Goal: Task Accomplishment & Management: Manage account settings

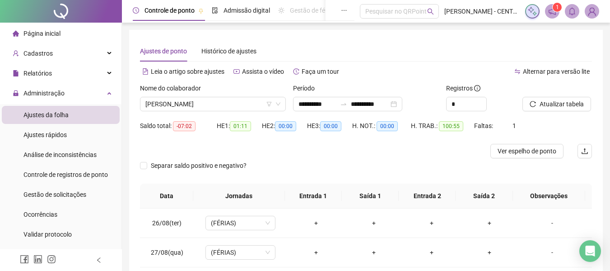
scroll to position [541, 0]
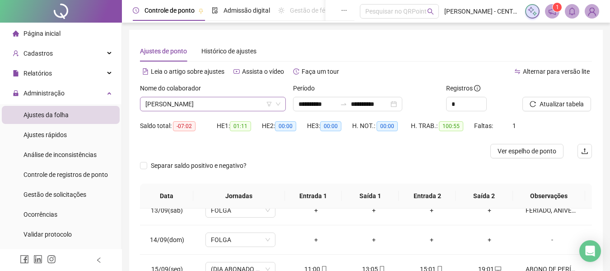
click at [201, 103] on span "[PERSON_NAME]" at bounding box center [212, 104] width 135 height 14
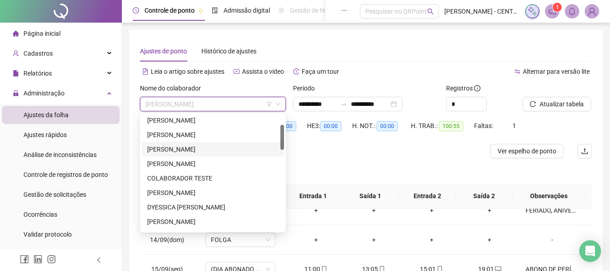
scroll to position [90, 0]
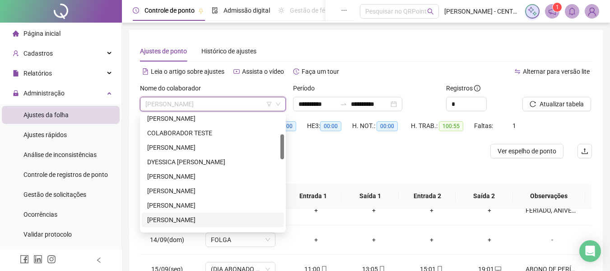
click at [182, 218] on div "[PERSON_NAME]" at bounding box center [212, 220] width 131 height 10
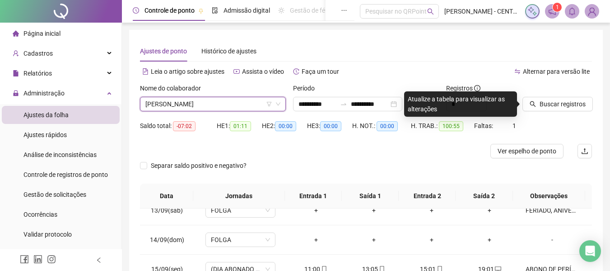
click at [176, 97] on div "[PERSON_NAME]" at bounding box center [213, 104] width 146 height 14
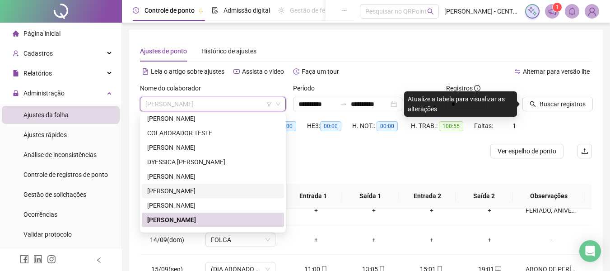
click at [186, 192] on div "[PERSON_NAME]" at bounding box center [212, 191] width 131 height 10
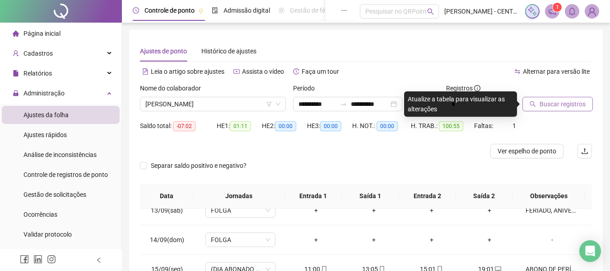
click at [561, 108] on span "Buscar registros" at bounding box center [563, 104] width 46 height 10
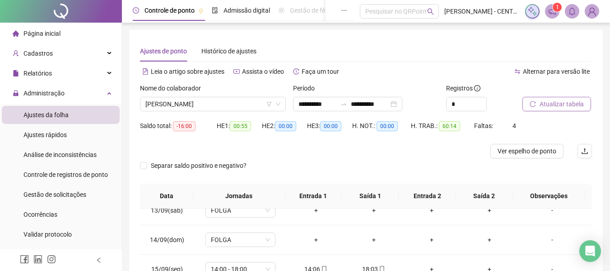
click at [547, 99] on span "Atualizar tabela" at bounding box center [562, 104] width 44 height 10
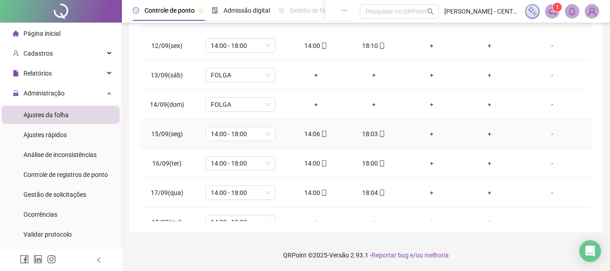
scroll to position [541, 0]
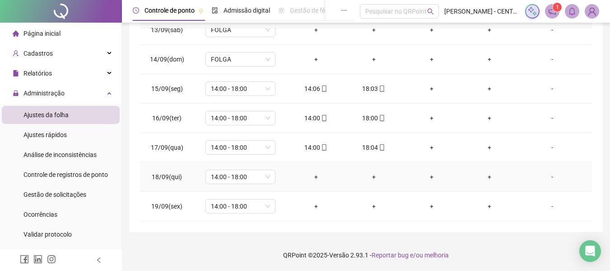
click at [543, 177] on div "-" at bounding box center [552, 177] width 53 height 10
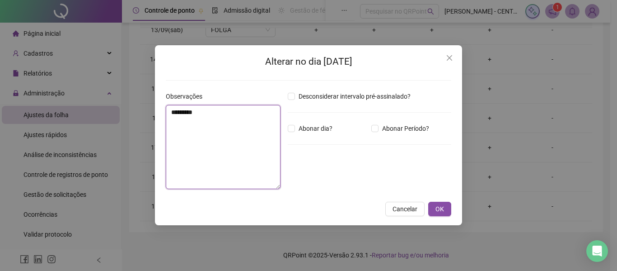
click at [250, 144] on textarea "********" at bounding box center [223, 147] width 115 height 84
type textarea "*****"
click at [428, 201] on button "OK" at bounding box center [439, 208] width 23 height 14
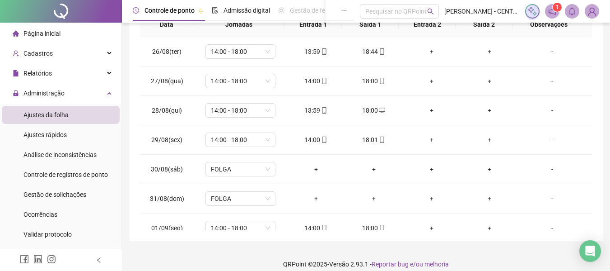
scroll to position [42, 0]
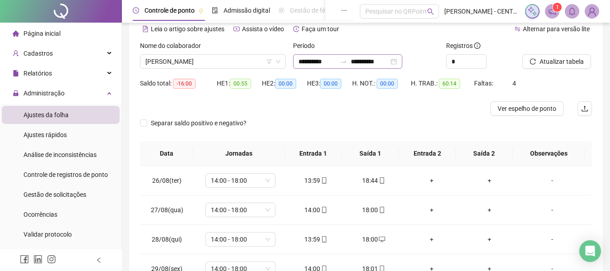
click at [402, 62] on div "**********" at bounding box center [347, 61] width 109 height 14
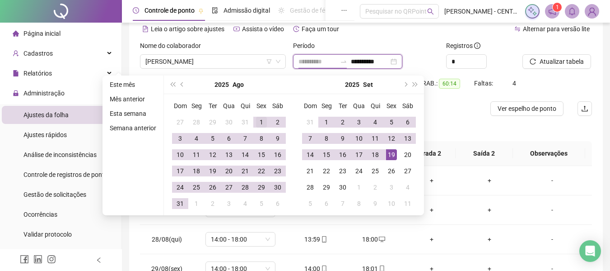
type input "**********"
click at [262, 125] on div "1" at bounding box center [261, 122] width 11 height 11
type input "**********"
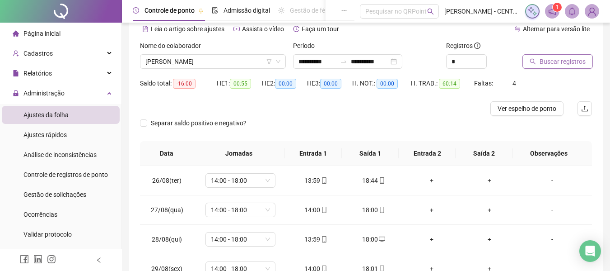
click at [556, 62] on span "Buscar registros" at bounding box center [563, 61] width 46 height 10
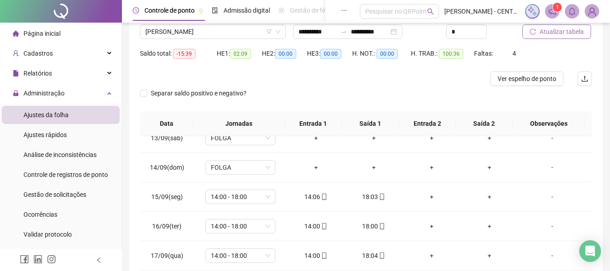
scroll to position [0, 0]
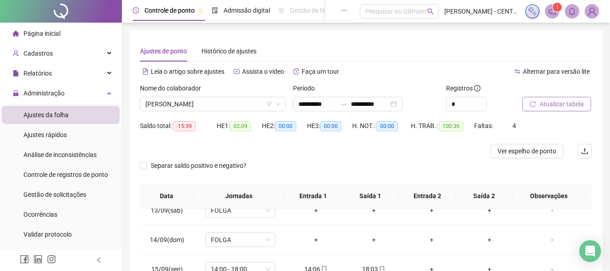
click at [200, 96] on div "Nome do colaborador [PERSON_NAME]" at bounding box center [213, 97] width 146 height 28
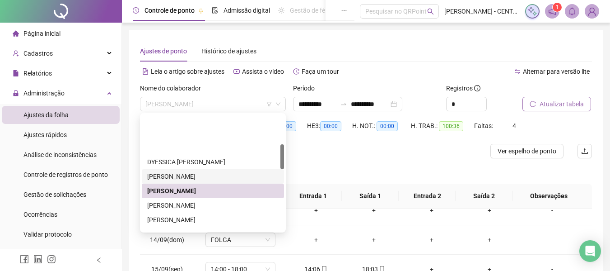
scroll to position [136, 0]
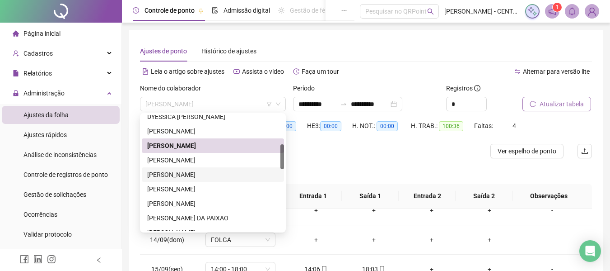
click at [182, 173] on div "[PERSON_NAME]" at bounding box center [212, 174] width 131 height 10
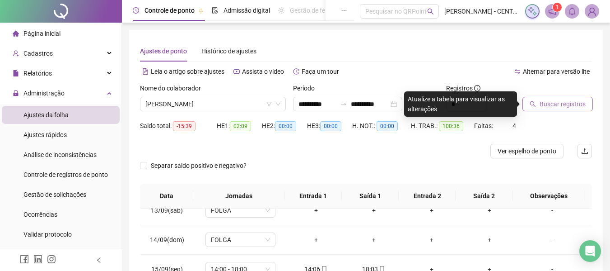
click at [529, 100] on button "Buscar registros" at bounding box center [558, 104] width 70 height 14
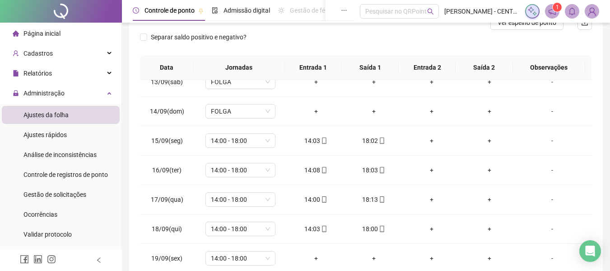
scroll to position [0, 0]
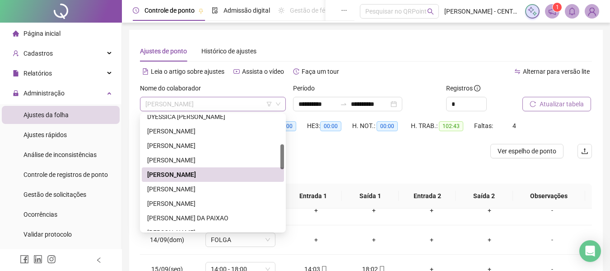
click at [247, 108] on span "[PERSON_NAME]" at bounding box center [212, 104] width 135 height 14
click at [220, 190] on div "[PERSON_NAME]" at bounding box center [212, 189] width 131 height 10
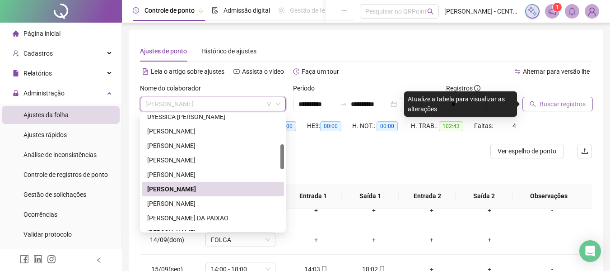
click at [240, 102] on span "[PERSON_NAME]" at bounding box center [212, 104] width 135 height 14
click at [209, 202] on div "[PERSON_NAME]" at bounding box center [212, 203] width 131 height 10
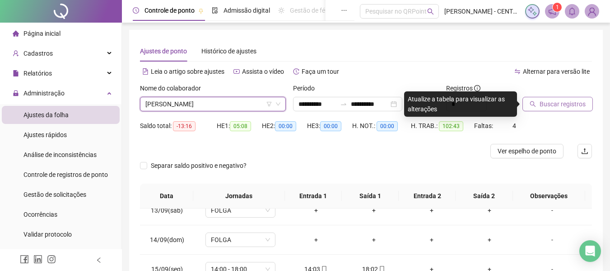
click at [535, 94] on div at bounding box center [546, 90] width 47 height 14
click at [540, 105] on span "Buscar registros" at bounding box center [563, 104] width 46 height 10
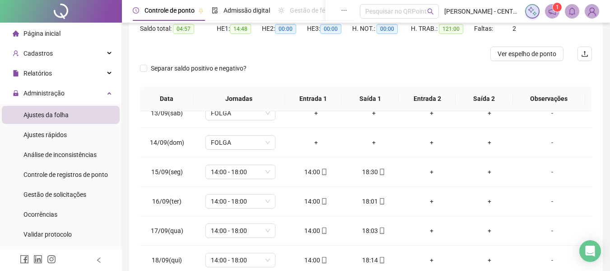
scroll to position [180, 0]
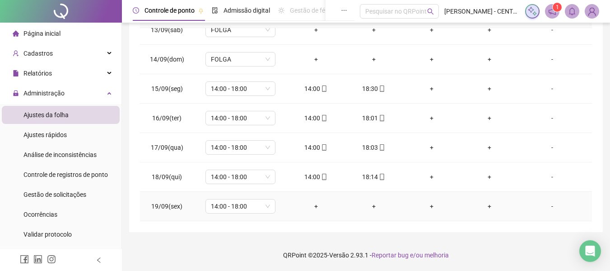
click at [546, 205] on div "-" at bounding box center [552, 206] width 53 height 10
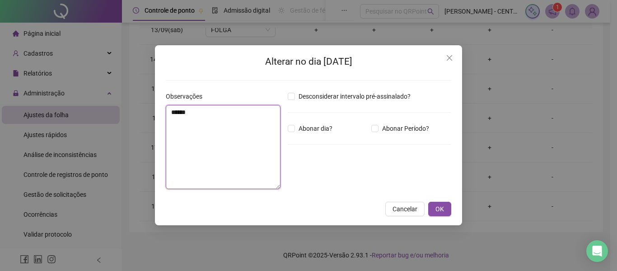
click at [226, 151] on textarea "*****" at bounding box center [223, 147] width 115 height 84
click at [428, 201] on button "OK" at bounding box center [439, 208] width 23 height 14
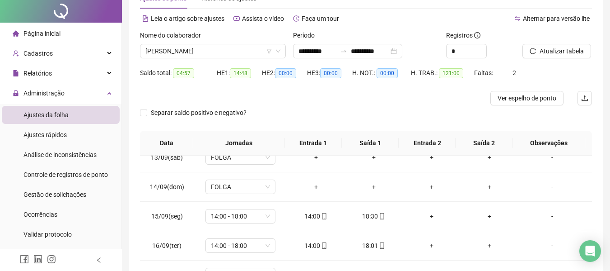
scroll to position [0, 0]
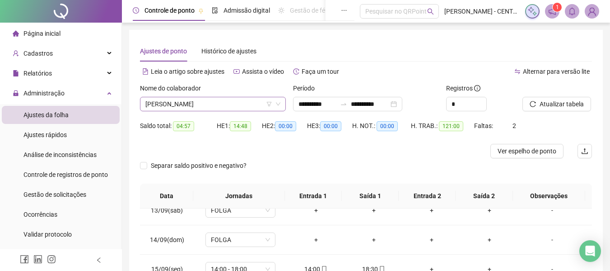
click at [229, 97] on span "[PERSON_NAME]" at bounding box center [212, 104] width 135 height 14
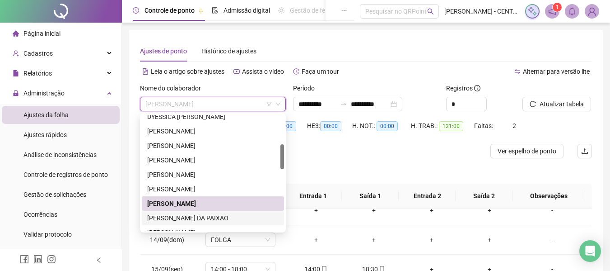
scroll to position [181, 0]
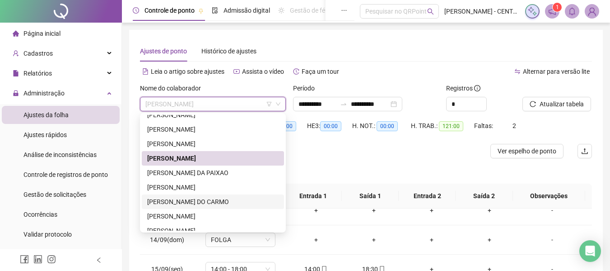
click at [220, 203] on div "[PERSON_NAME] DO CARMO" at bounding box center [212, 201] width 131 height 10
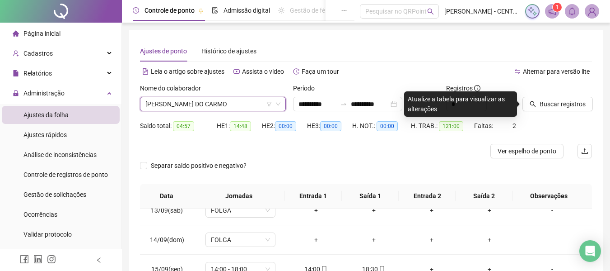
click at [542, 94] on div at bounding box center [546, 90] width 47 height 14
click at [542, 106] on span "Buscar registros" at bounding box center [563, 104] width 46 height 10
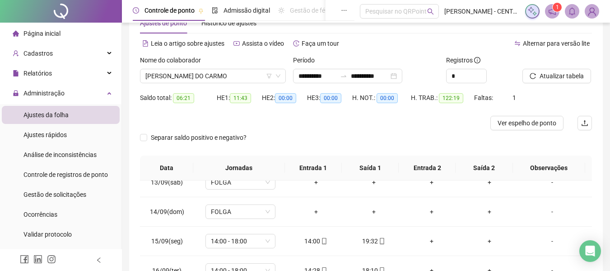
scroll to position [0, 0]
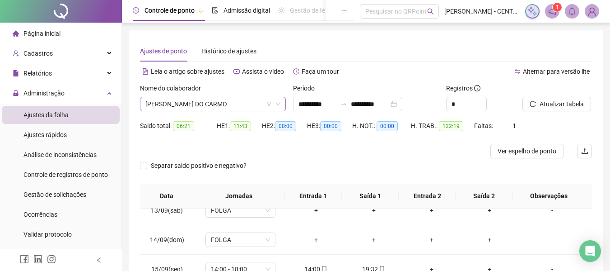
click at [234, 104] on span "[PERSON_NAME] DO CARMO" at bounding box center [212, 104] width 135 height 14
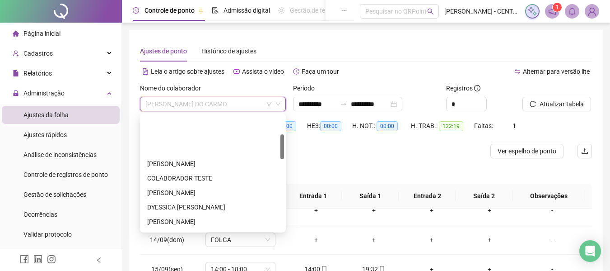
scroll to position [136, 0]
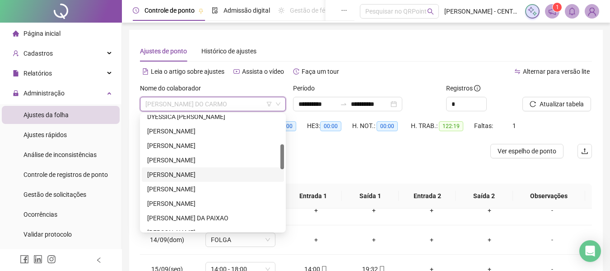
click at [179, 177] on div "[PERSON_NAME]" at bounding box center [212, 174] width 131 height 10
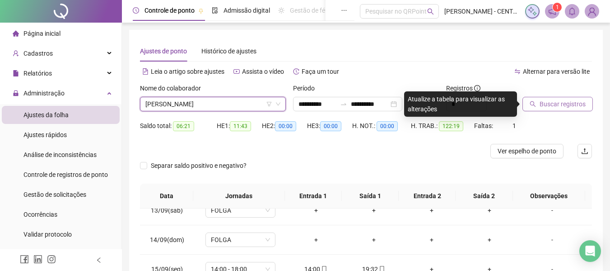
click at [557, 103] on span "Buscar registros" at bounding box center [563, 104] width 46 height 10
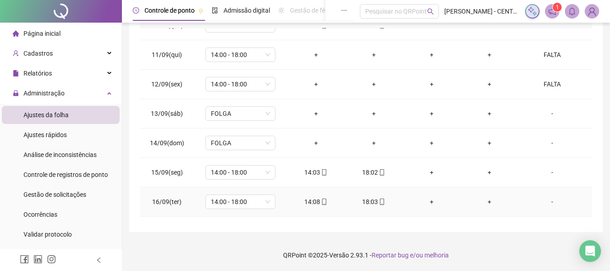
scroll to position [817, 0]
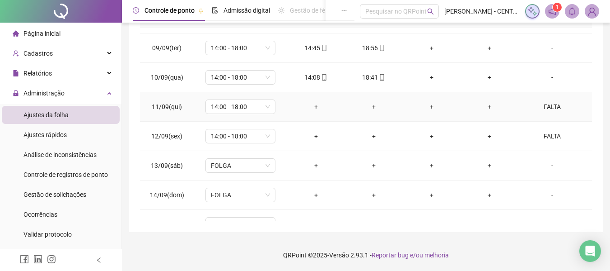
click at [547, 107] on div "FALTA" at bounding box center [552, 107] width 53 height 10
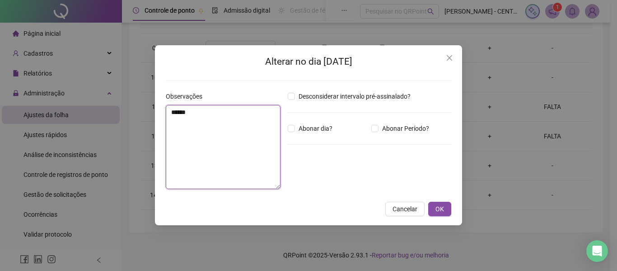
drag, startPoint x: 223, startPoint y: 111, endPoint x: 109, endPoint y: 94, distance: 115.6
click at [110, 98] on div "Alterar no dia [DATE] Observações ***** Desconsiderar intervalo pré-assinalado?…" at bounding box center [308, 135] width 617 height 271
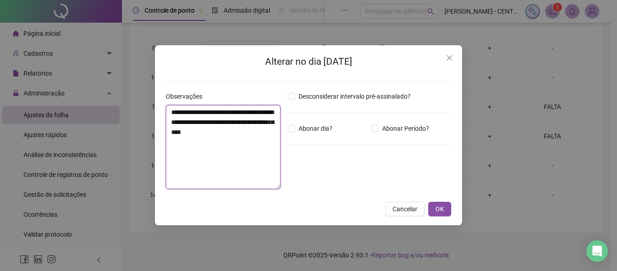
type textarea "**********"
click at [428, 201] on button "OK" at bounding box center [439, 208] width 23 height 14
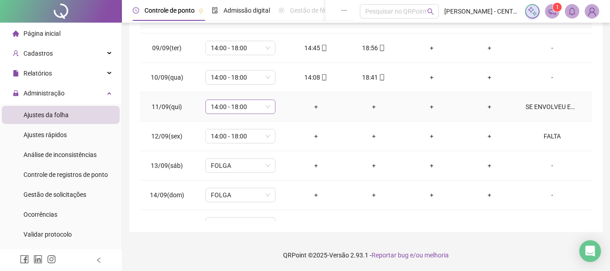
click at [257, 105] on span "14:00 - 18:00" at bounding box center [240, 107] width 59 height 14
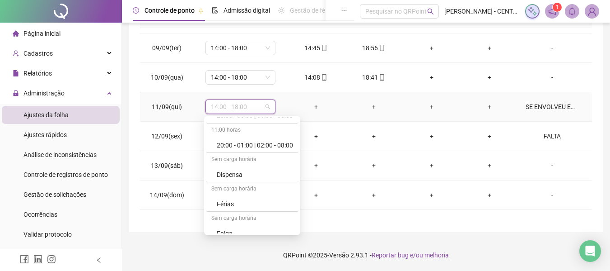
scroll to position [1147, 0]
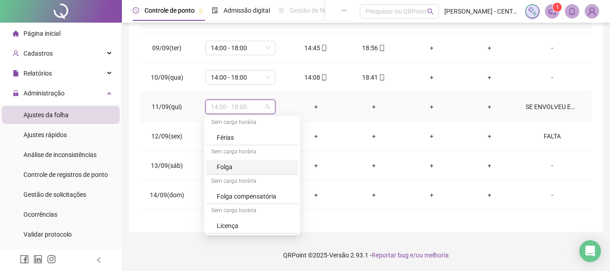
click at [275, 165] on div "Folga" at bounding box center [255, 167] width 76 height 10
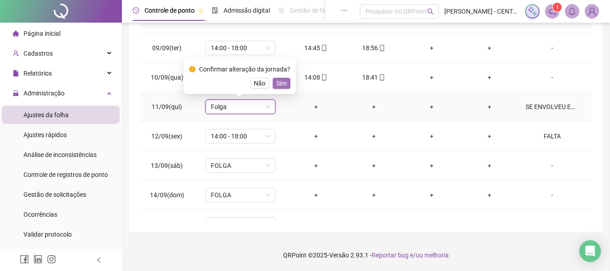
click at [285, 83] on span "Sim" at bounding box center [281, 83] width 10 height 10
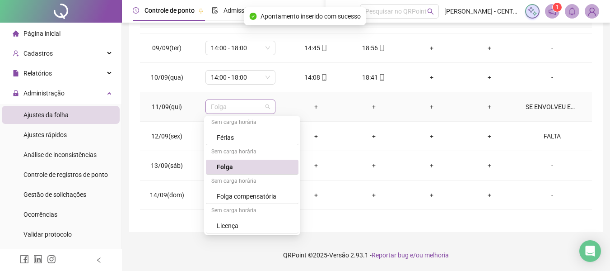
click at [258, 104] on span "Folga" at bounding box center [240, 107] width 59 height 14
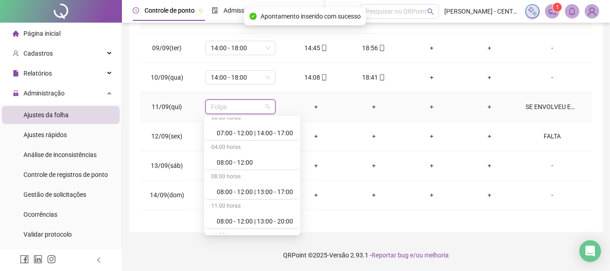
scroll to position [0, 0]
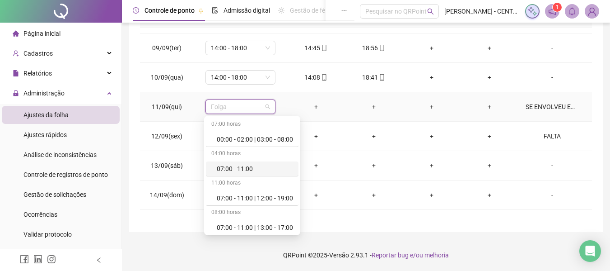
click at [545, 108] on div "SE ENVOLVEU EM UM ACIDENTE NA FRENTE DA CLÍNICA. DRA DAGMAR LIBEROU A MESMA NO …" at bounding box center [552, 107] width 53 height 10
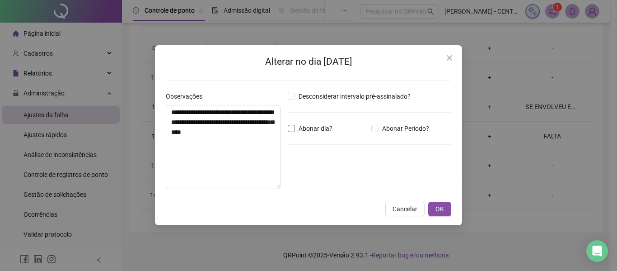
click at [313, 127] on span "Abonar dia?" at bounding box center [315, 128] width 41 height 10
click at [440, 215] on button "OK" at bounding box center [439, 208] width 23 height 14
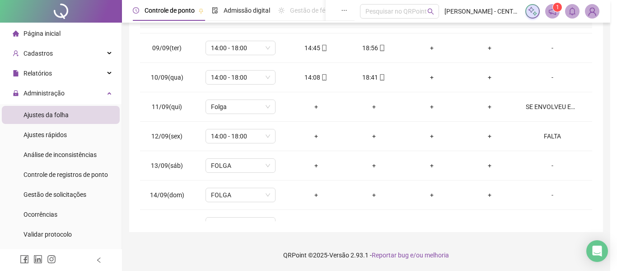
click at [441, 206] on div "**********" at bounding box center [308, 135] width 617 height 271
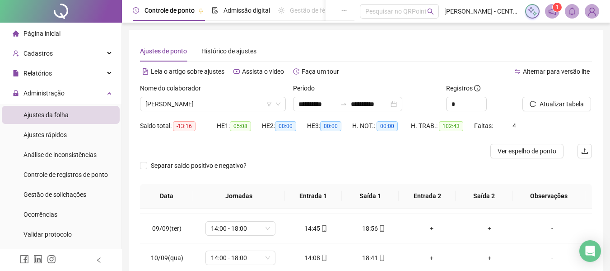
click at [531, 103] on icon "reload" at bounding box center [533, 104] width 6 height 6
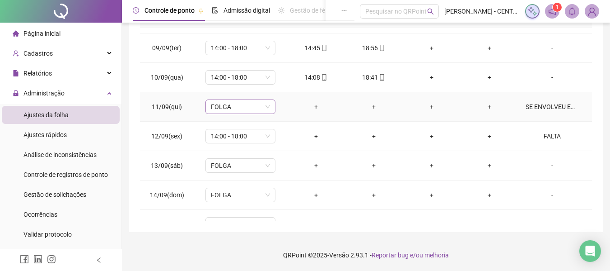
click at [225, 107] on span "FOLGA" at bounding box center [240, 107] width 59 height 14
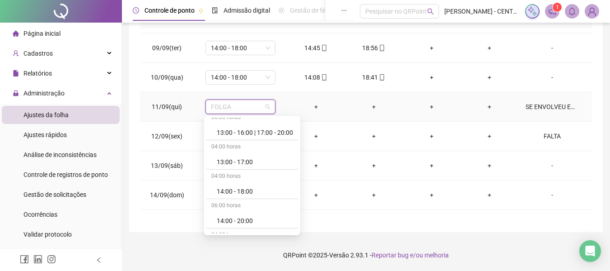
scroll to position [903, 0]
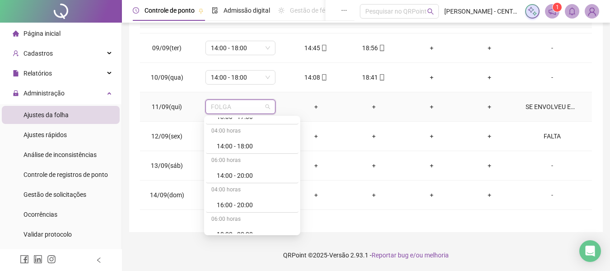
click at [260, 154] on div "06:00 horas" at bounding box center [252, 161] width 93 height 14
click at [260, 145] on div "14:00 - 18:00" at bounding box center [255, 146] width 76 height 10
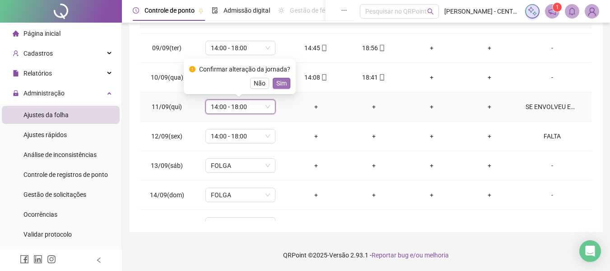
click at [280, 81] on span "Sim" at bounding box center [281, 83] width 10 height 10
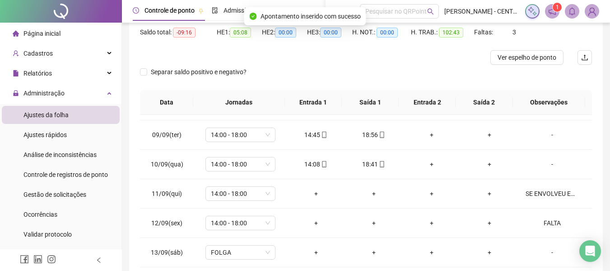
scroll to position [0, 0]
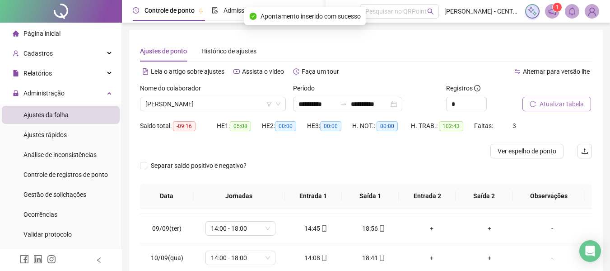
click at [546, 109] on button "Atualizar tabela" at bounding box center [557, 104] width 69 height 14
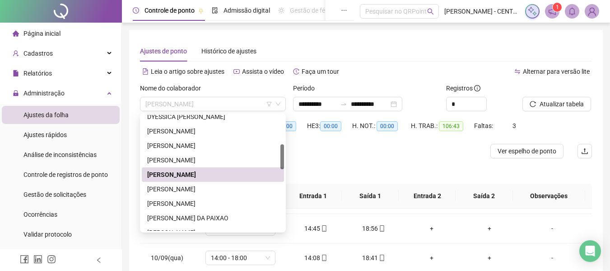
drag, startPoint x: 177, startPoint y: 108, endPoint x: 170, endPoint y: 124, distance: 17.2
click at [177, 108] on span "[PERSON_NAME]" at bounding box center [212, 104] width 135 height 14
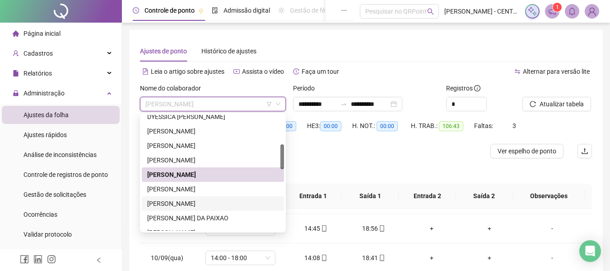
click at [169, 210] on div "[PERSON_NAME]" at bounding box center [213, 203] width 142 height 14
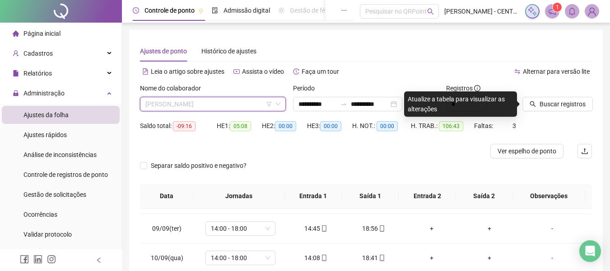
click at [206, 101] on span "[PERSON_NAME]" at bounding box center [212, 104] width 135 height 14
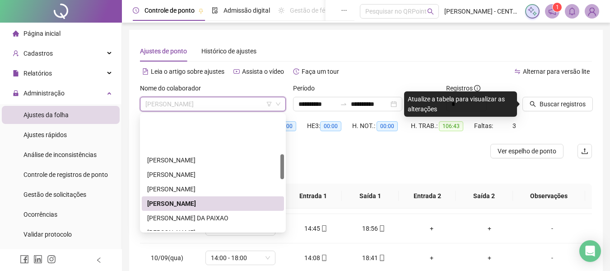
scroll to position [181, 0]
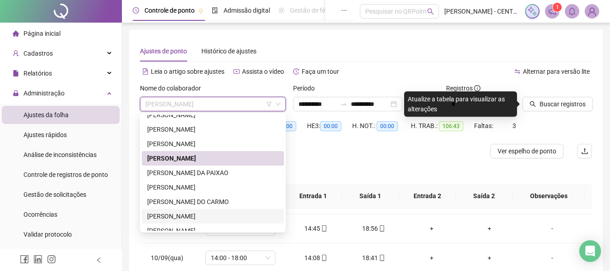
click at [187, 217] on div "[PERSON_NAME]" at bounding box center [212, 216] width 131 height 10
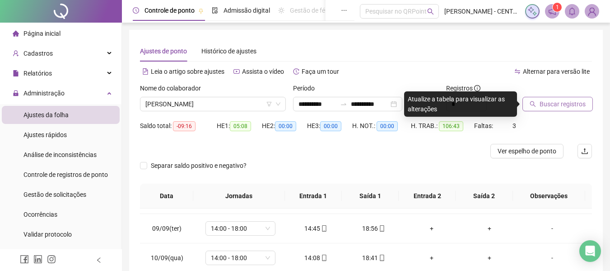
click at [562, 104] on span "Buscar registros" at bounding box center [563, 104] width 46 height 10
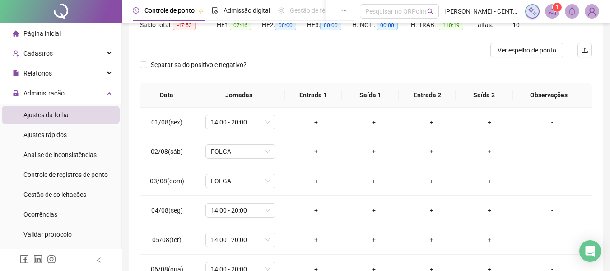
scroll to position [102, 0]
click at [251, 117] on span "14:00 - 20:00" at bounding box center [240, 121] width 59 height 14
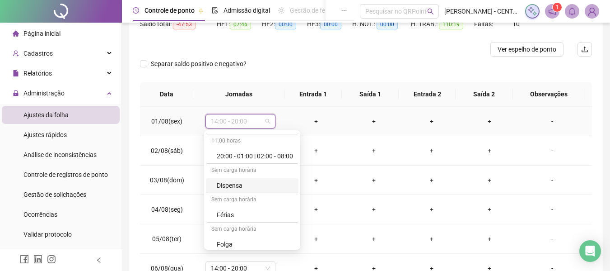
scroll to position [1147, 0]
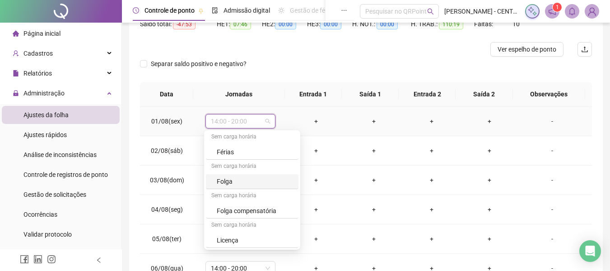
drag, startPoint x: 253, startPoint y: 186, endPoint x: 266, endPoint y: 203, distance: 21.4
click at [253, 185] on div "Folga" at bounding box center [255, 181] width 76 height 10
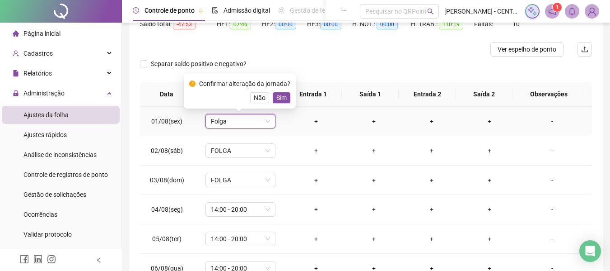
click at [287, 95] on button "Sim" at bounding box center [282, 97] width 18 height 11
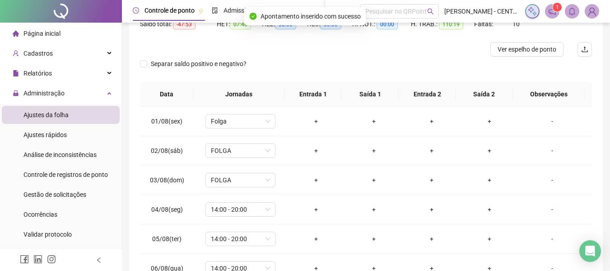
scroll to position [14, 0]
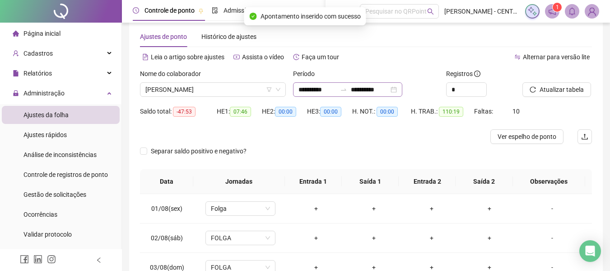
click at [402, 89] on div "**********" at bounding box center [347, 89] width 109 height 14
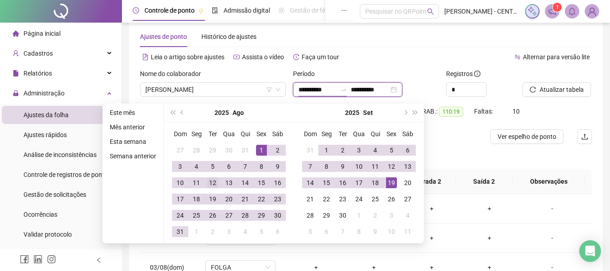
type input "**********"
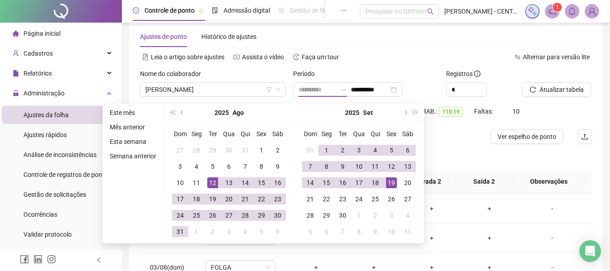
click at [211, 186] on div "12" at bounding box center [212, 182] width 11 height 11
type input "**********"
click at [386, 182] on div "19" at bounding box center [391, 182] width 11 height 11
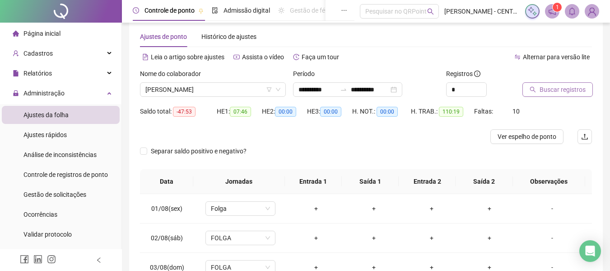
click at [547, 89] on span "Buscar registros" at bounding box center [563, 89] width 46 height 10
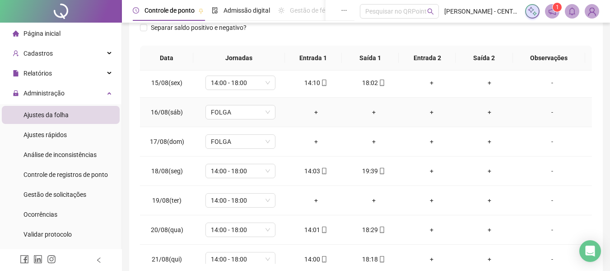
scroll to position [136, 0]
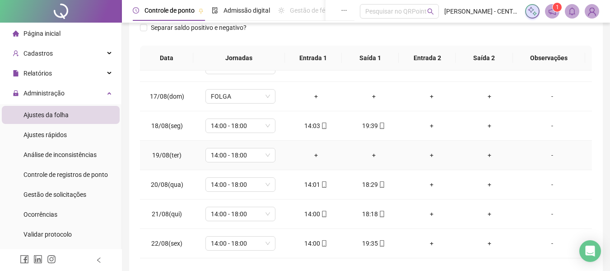
drag, startPoint x: 552, startPoint y: 151, endPoint x: 549, endPoint y: 156, distance: 6.1
click at [552, 151] on div "-" at bounding box center [552, 155] width 53 height 10
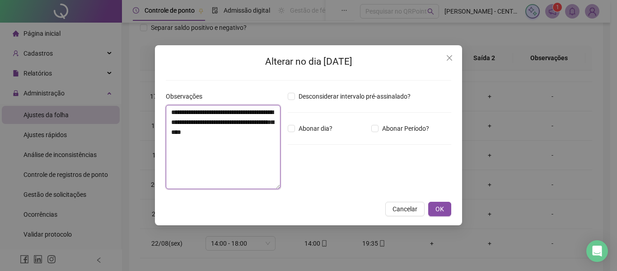
click at [187, 117] on textarea "**********" at bounding box center [223, 147] width 115 height 84
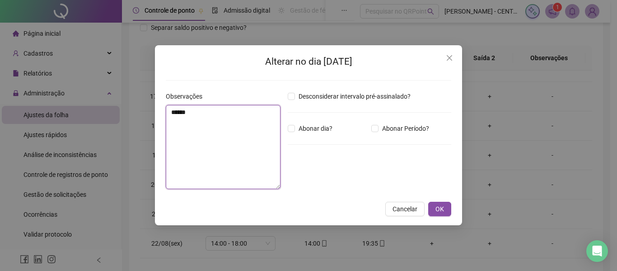
type textarea "*****"
click at [428, 201] on button "OK" at bounding box center [439, 208] width 23 height 14
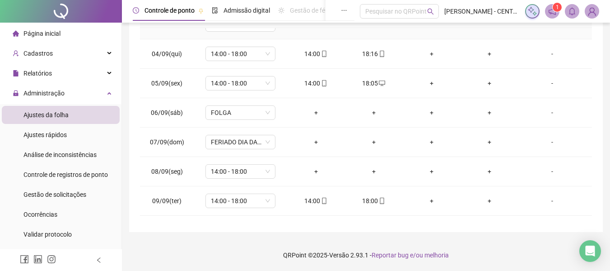
scroll to position [678, 0]
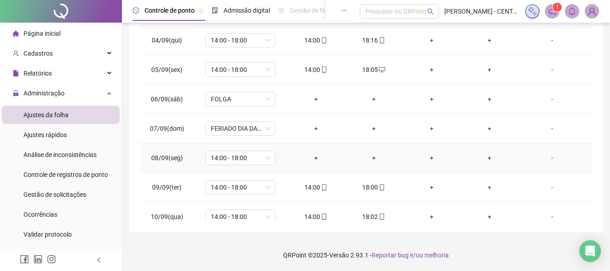
click at [549, 157] on div "-" at bounding box center [552, 158] width 53 height 10
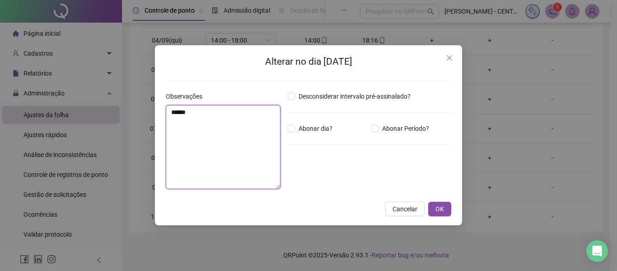
click at [209, 130] on textarea "*****" at bounding box center [223, 147] width 115 height 84
type textarea "*****"
click at [385, 201] on button "Cancelar" at bounding box center [404, 208] width 39 height 14
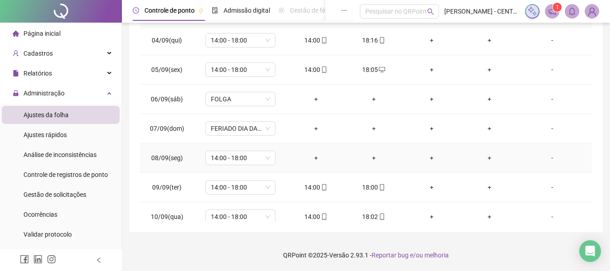
click at [549, 159] on div "-" at bounding box center [552, 158] width 53 height 10
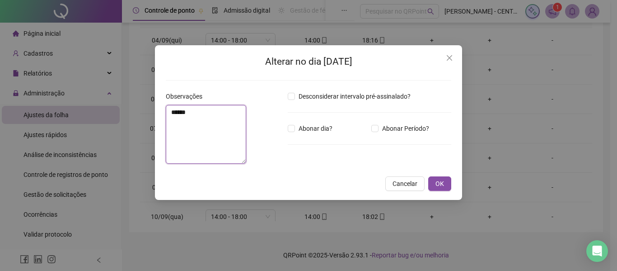
click at [246, 151] on textarea "*****" at bounding box center [206, 134] width 80 height 59
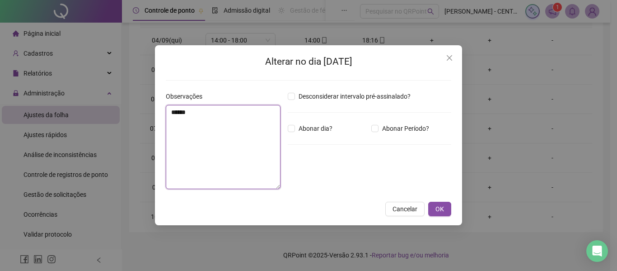
type textarea "*****"
click at [428, 201] on button "OK" at bounding box center [439, 208] width 23 height 14
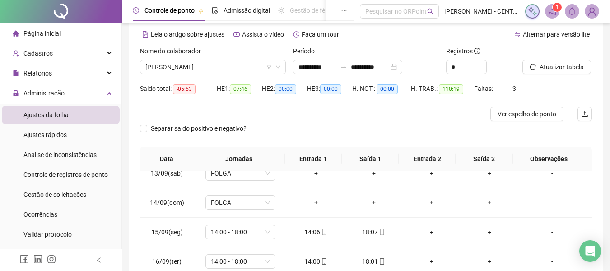
scroll to position [27, 0]
